Goal: Find specific page/section: Find specific page/section

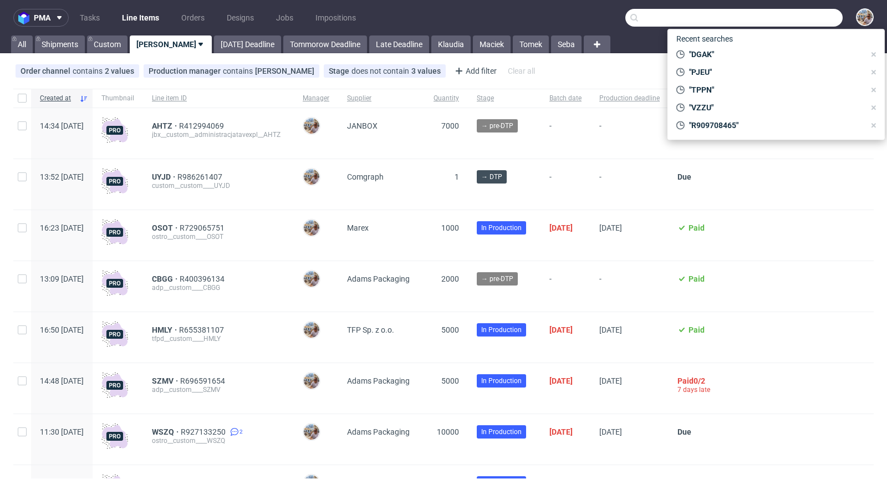
click at [787, 19] on input "text" at bounding box center [733, 18] width 217 height 18
paste input "RNMV"
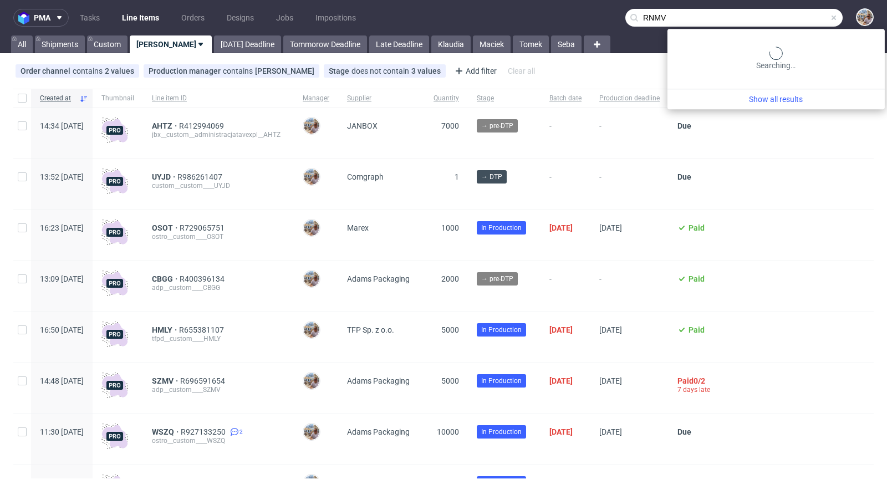
type input "RNMV"
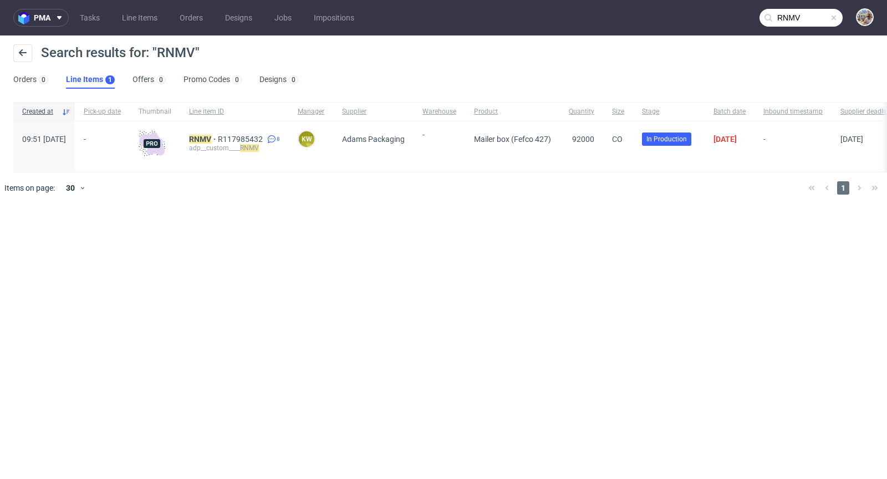
click at [832, 19] on span at bounding box center [833, 17] width 9 height 9
click at [821, 19] on input "text" at bounding box center [800, 18] width 83 height 18
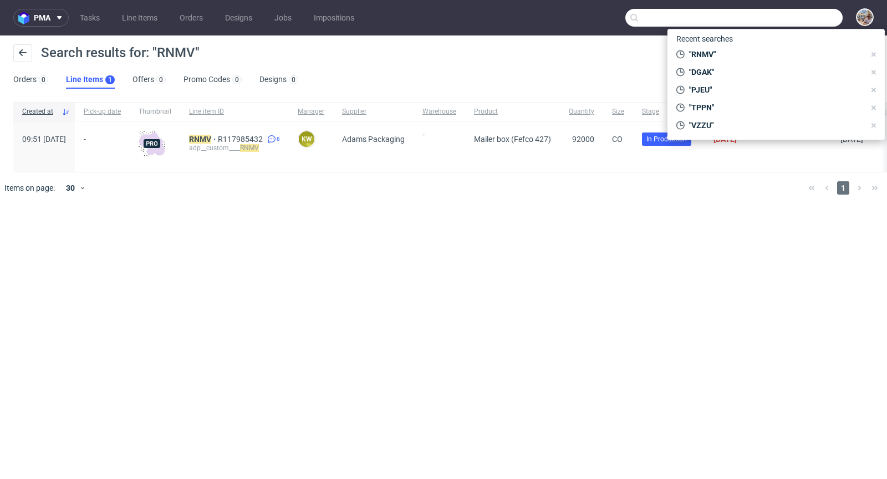
paste input "SYTK"
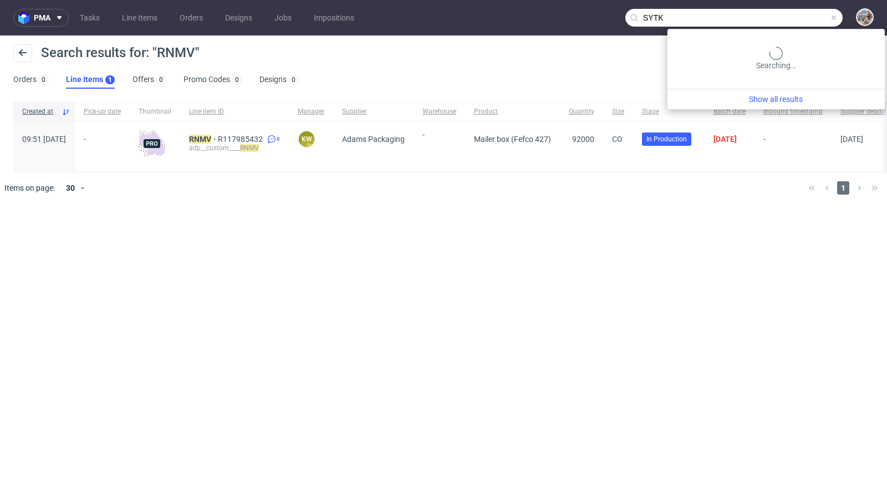
type input "SYTK"
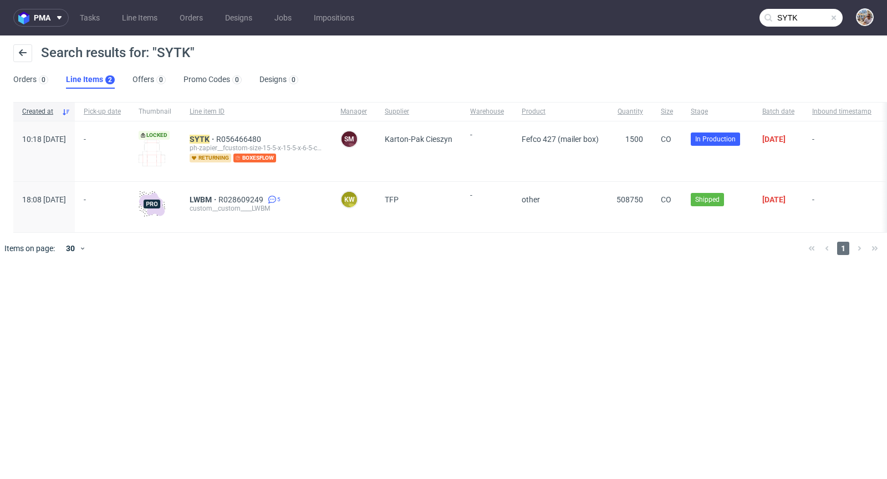
click at [834, 21] on span at bounding box center [833, 17] width 9 height 9
click at [814, 21] on input "text" at bounding box center [800, 18] width 83 height 18
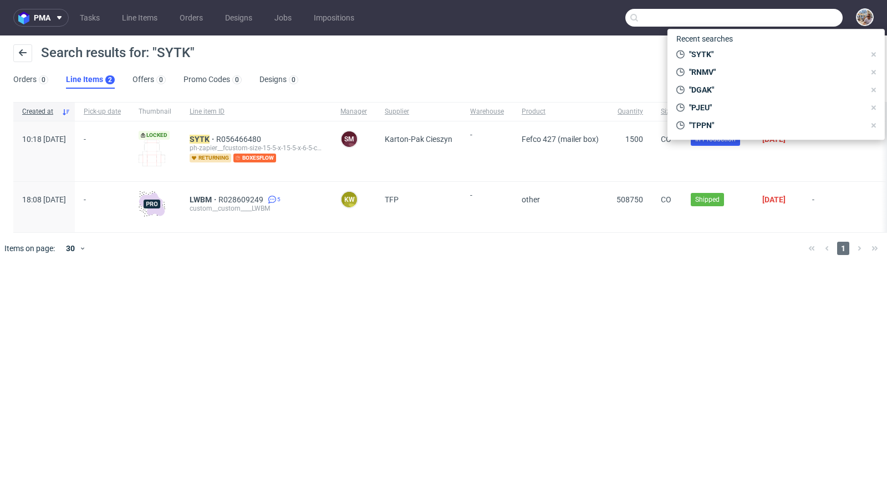
paste input "BXDN"
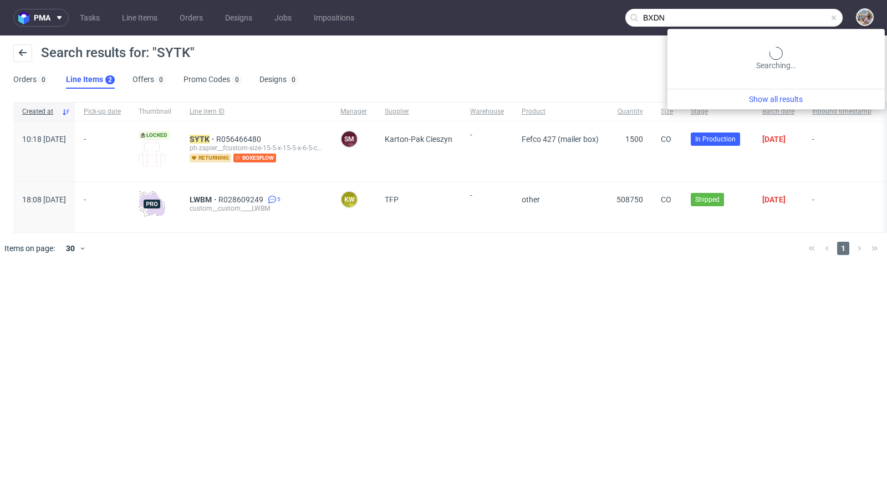
type input "BXDN"
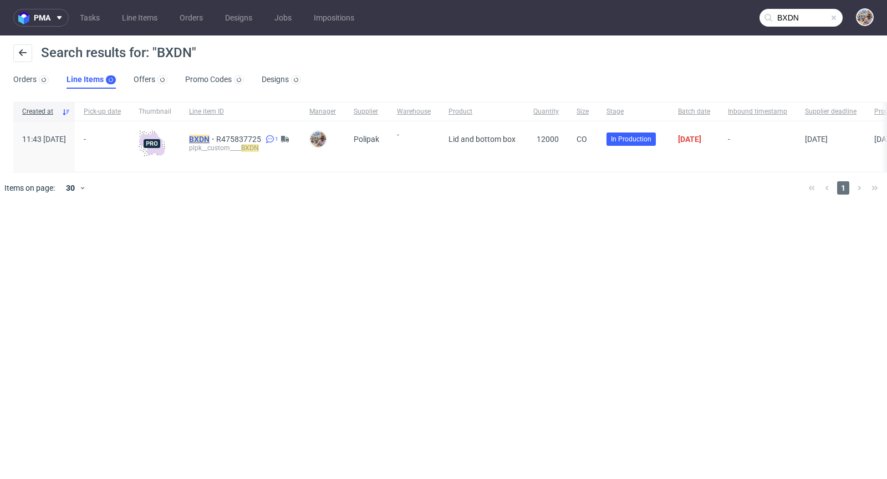
click at [209, 137] on mark "BXDN" at bounding box center [199, 139] width 21 height 9
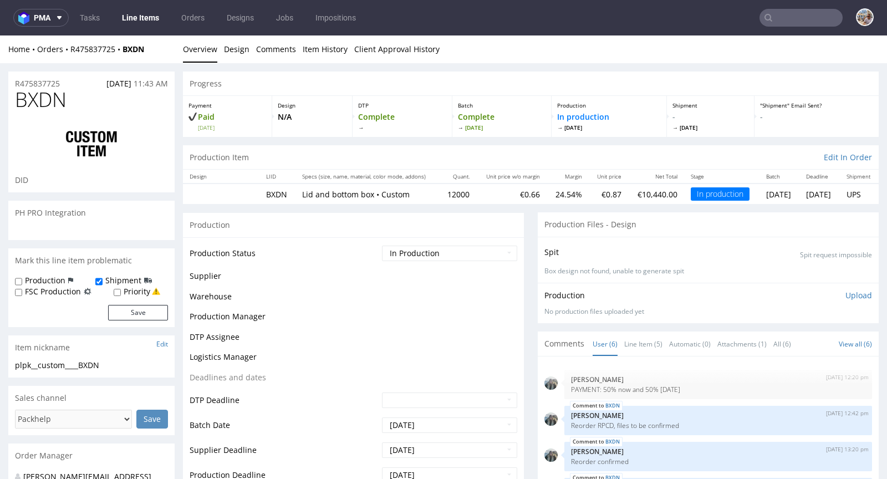
scroll to position [46, 0]
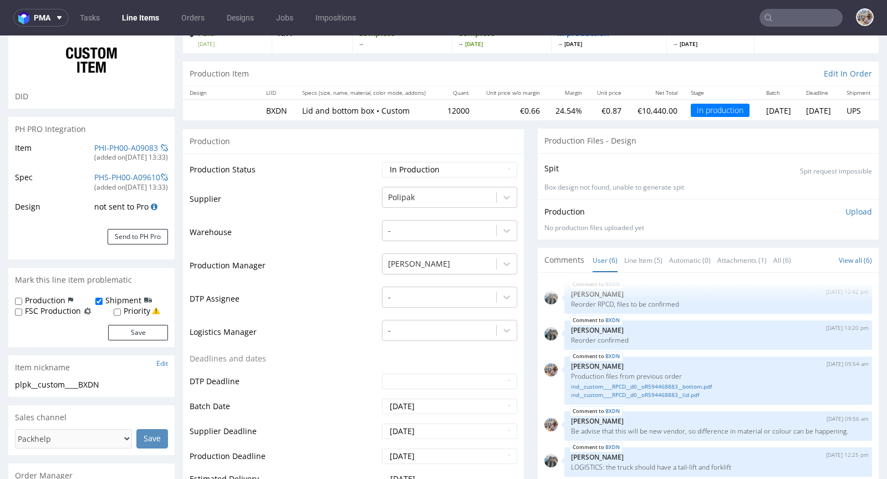
select select "in_progress"
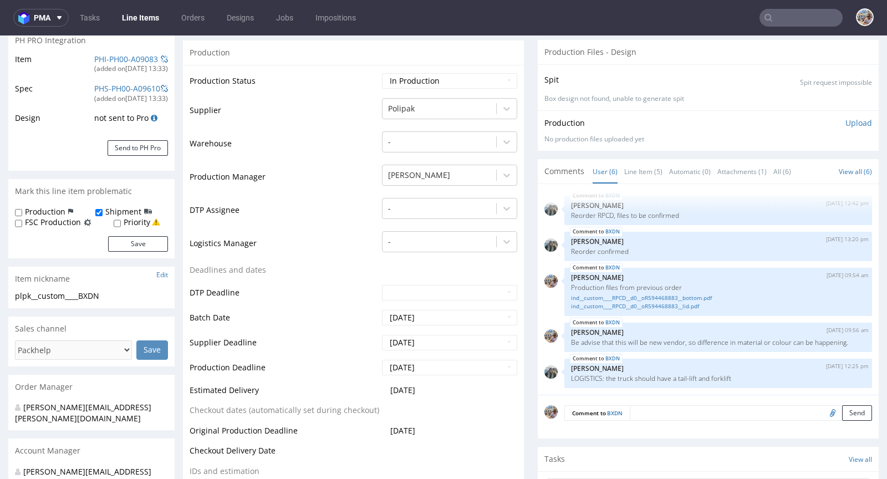
scroll to position [0, 0]
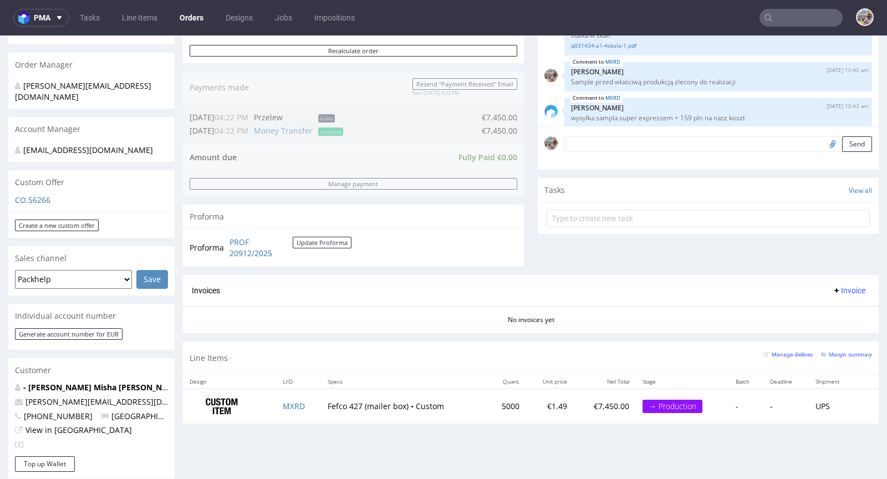
scroll to position [255, 0]
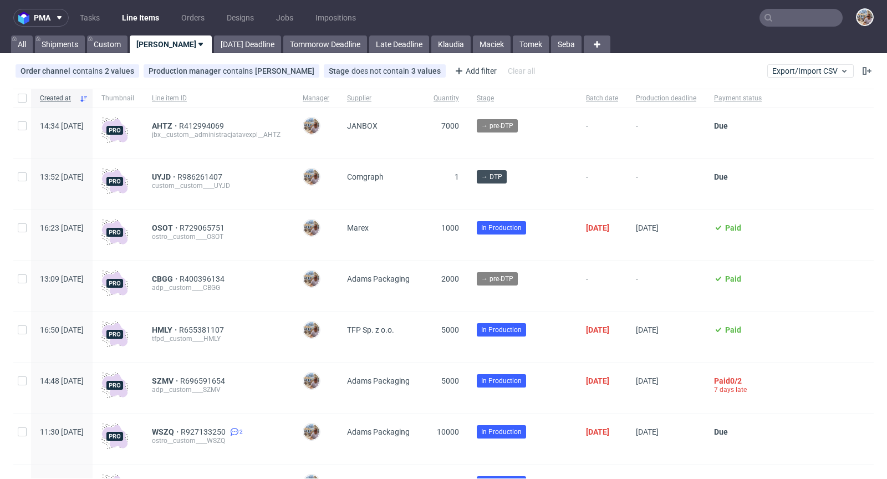
click at [797, 14] on input "text" at bounding box center [800, 18] width 83 height 18
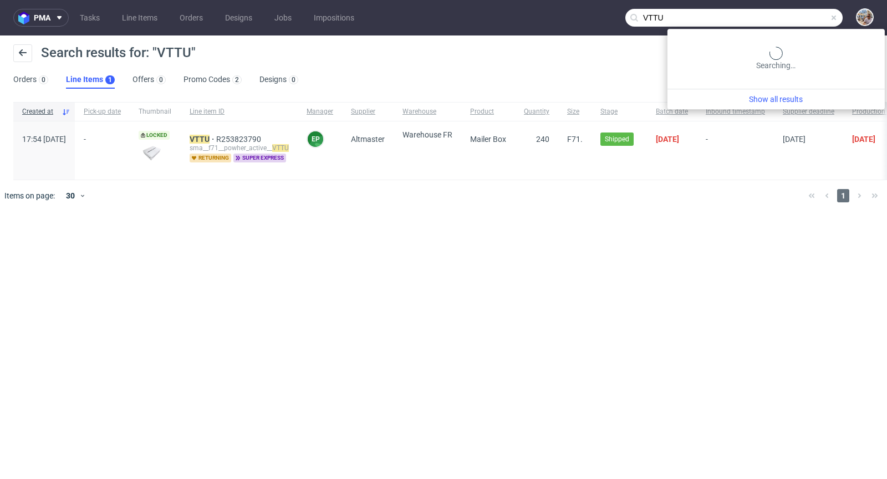
drag, startPoint x: 813, startPoint y: 18, endPoint x: 670, endPoint y: 7, distance: 143.9
click at [670, 7] on nav "pma Tasks Line Items Orders Designs Jobs Impositions VTTU" at bounding box center [443, 17] width 887 height 35
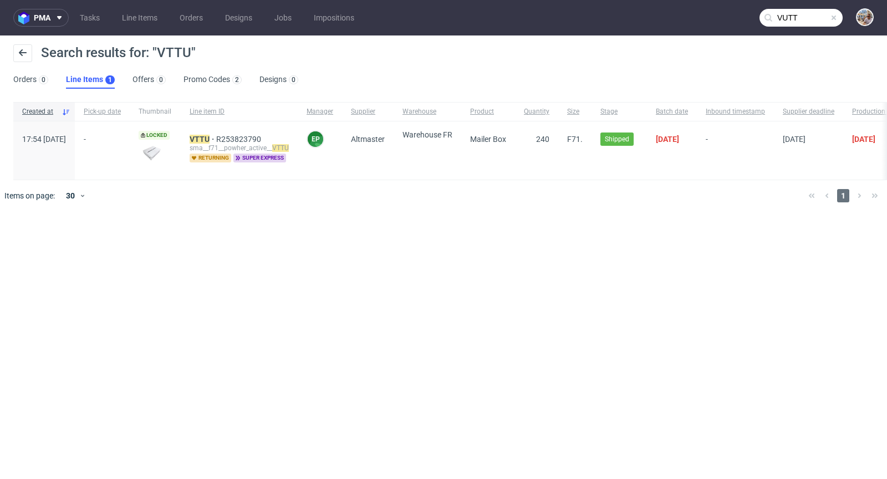
type input "VUTT"
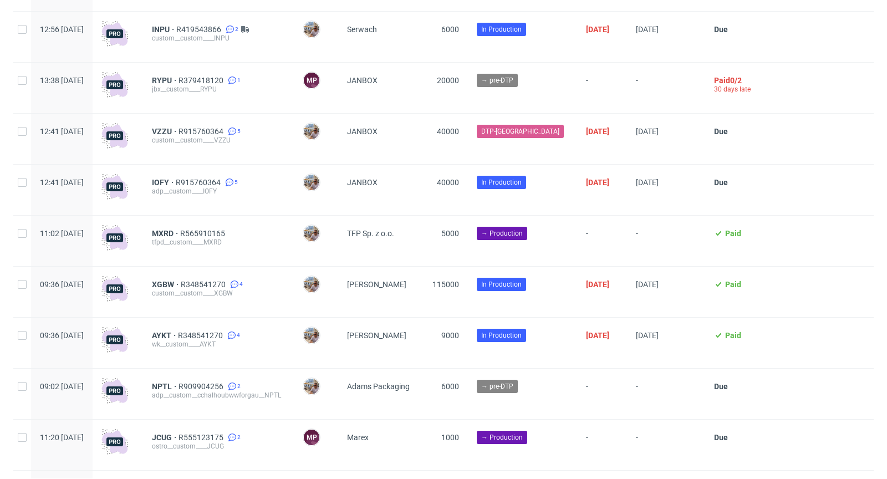
scroll to position [2836, 0]
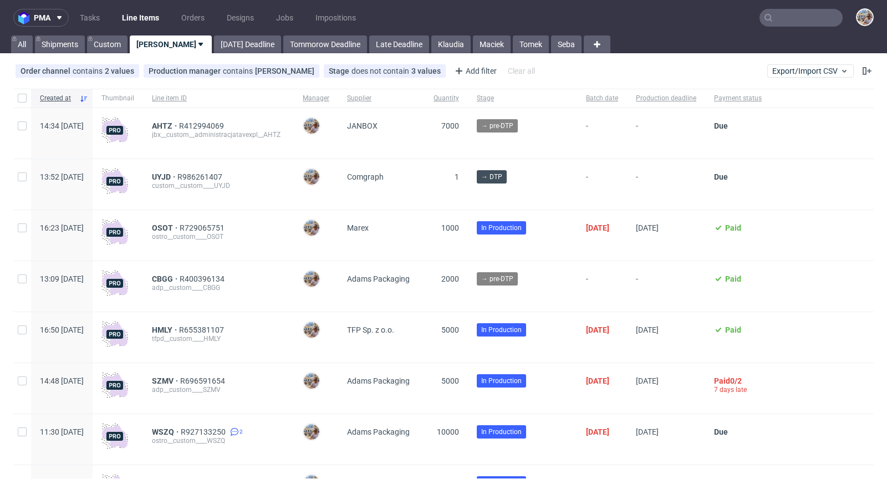
click at [805, 16] on input "text" at bounding box center [800, 18] width 83 height 18
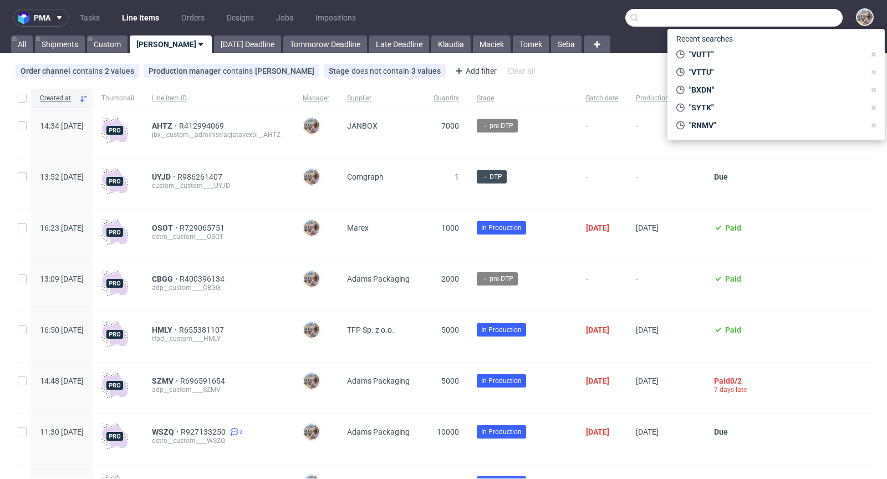
paste input "VLQR"
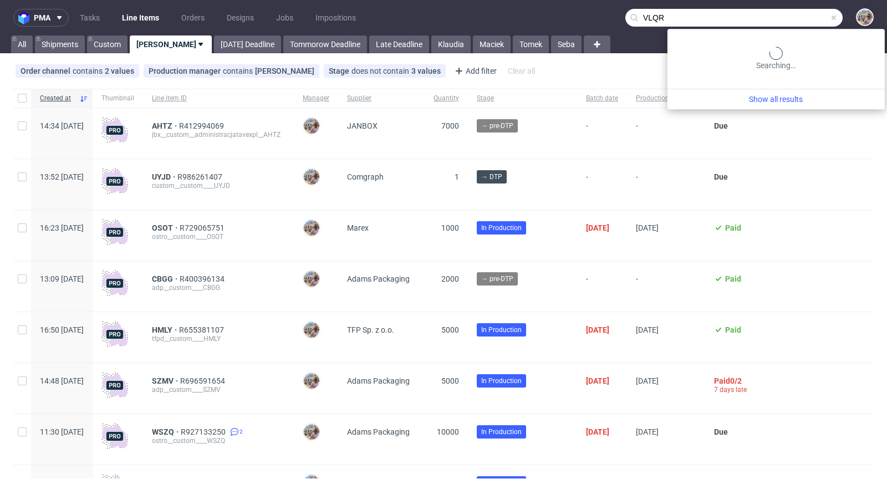
type input "VLQR"
